Goal: Find contact information: Find contact information

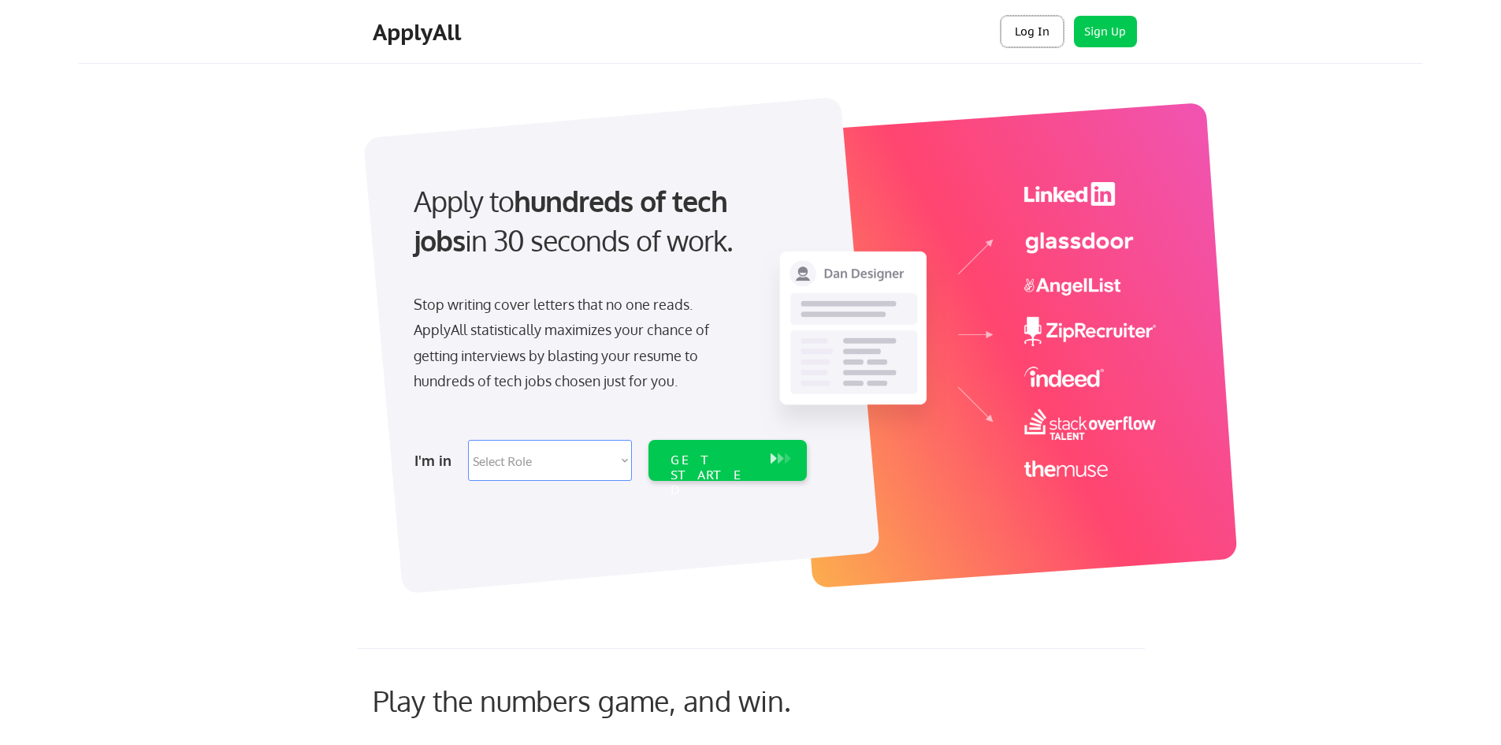
click at [1036, 30] on button "Log In" at bounding box center [1032, 32] width 63 height 32
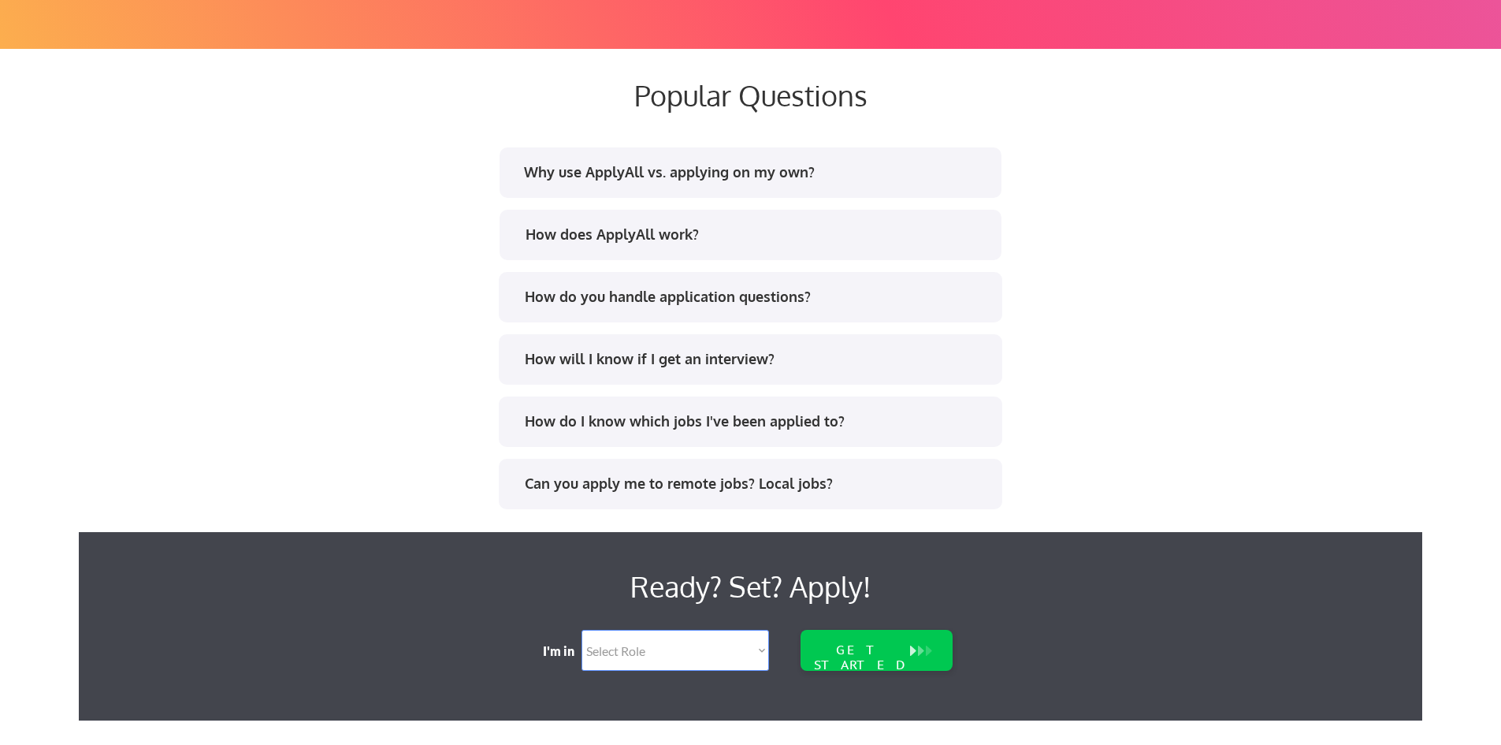
scroll to position [3195, 0]
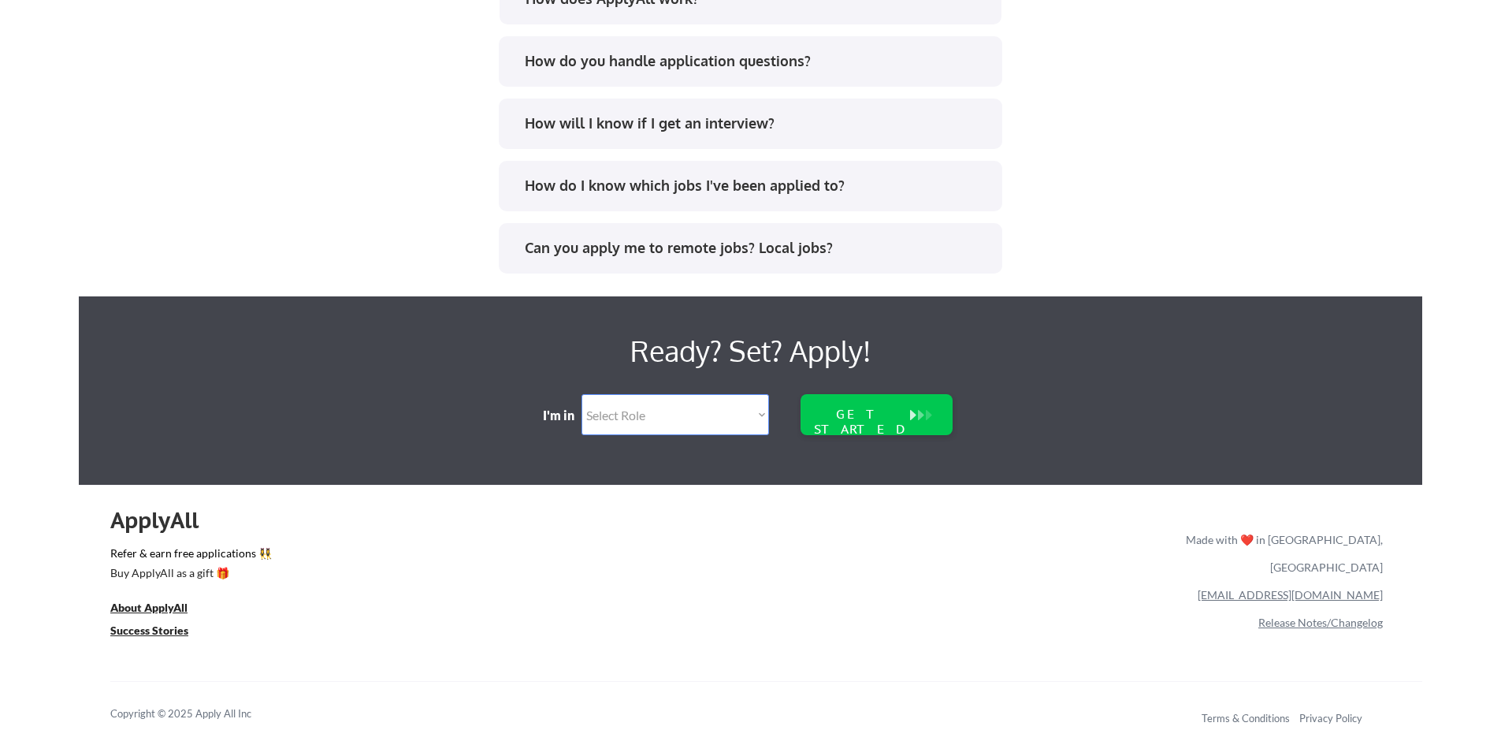
click at [1327, 588] on link "[EMAIL_ADDRESS][DOMAIN_NAME]" at bounding box center [1290, 594] width 185 height 13
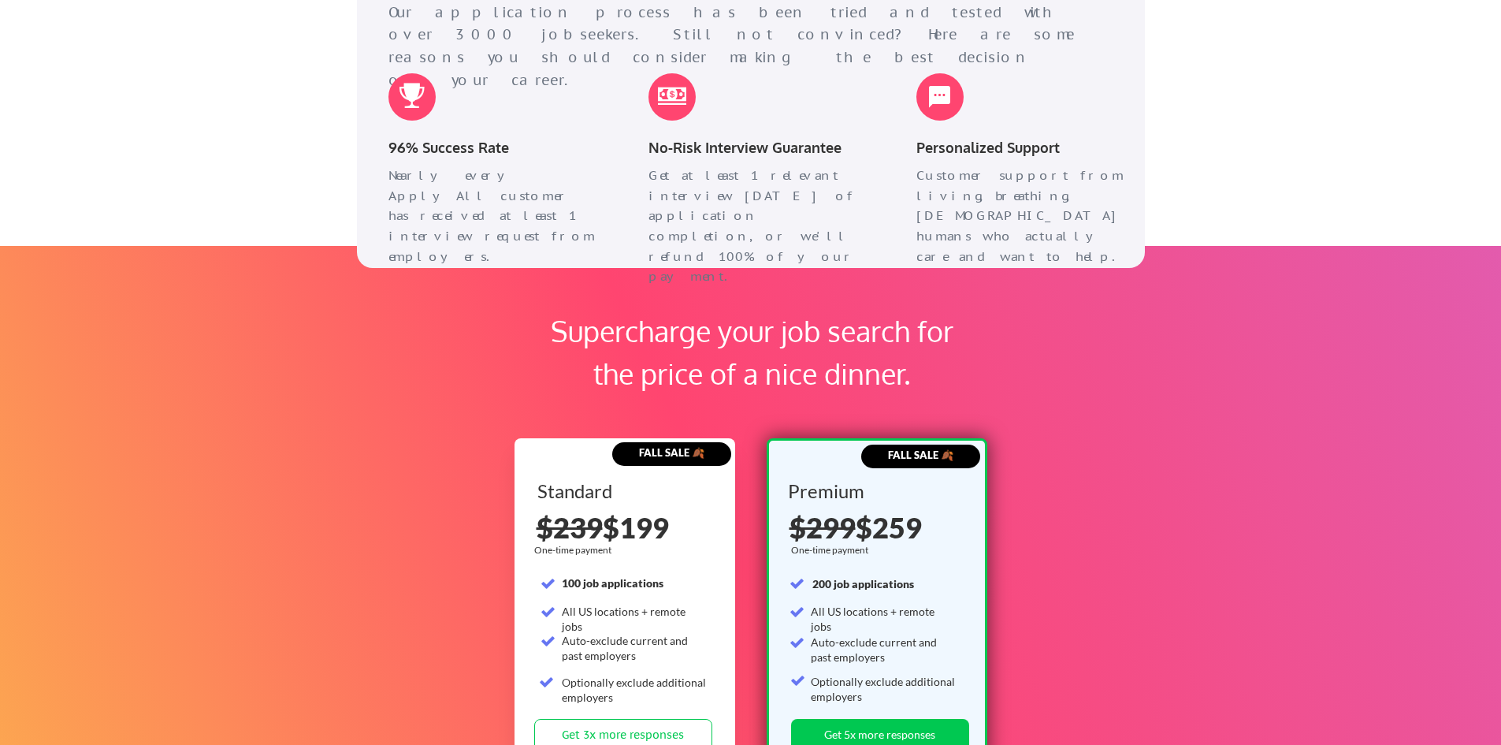
scroll to position [2407, 0]
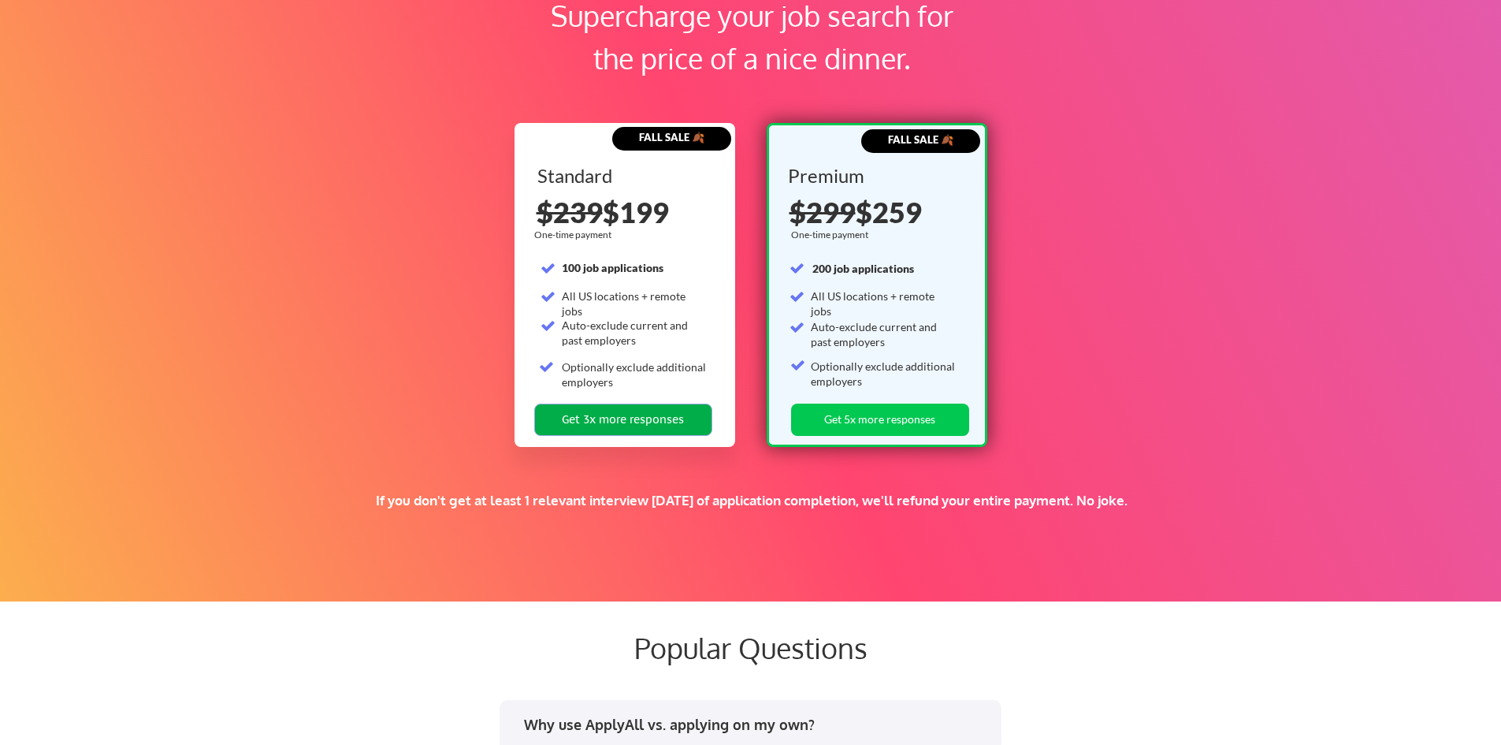
click at [633, 418] on button "Get 3x more responses" at bounding box center [623, 419] width 178 height 32
